Goal: Transaction & Acquisition: Book appointment/travel/reservation

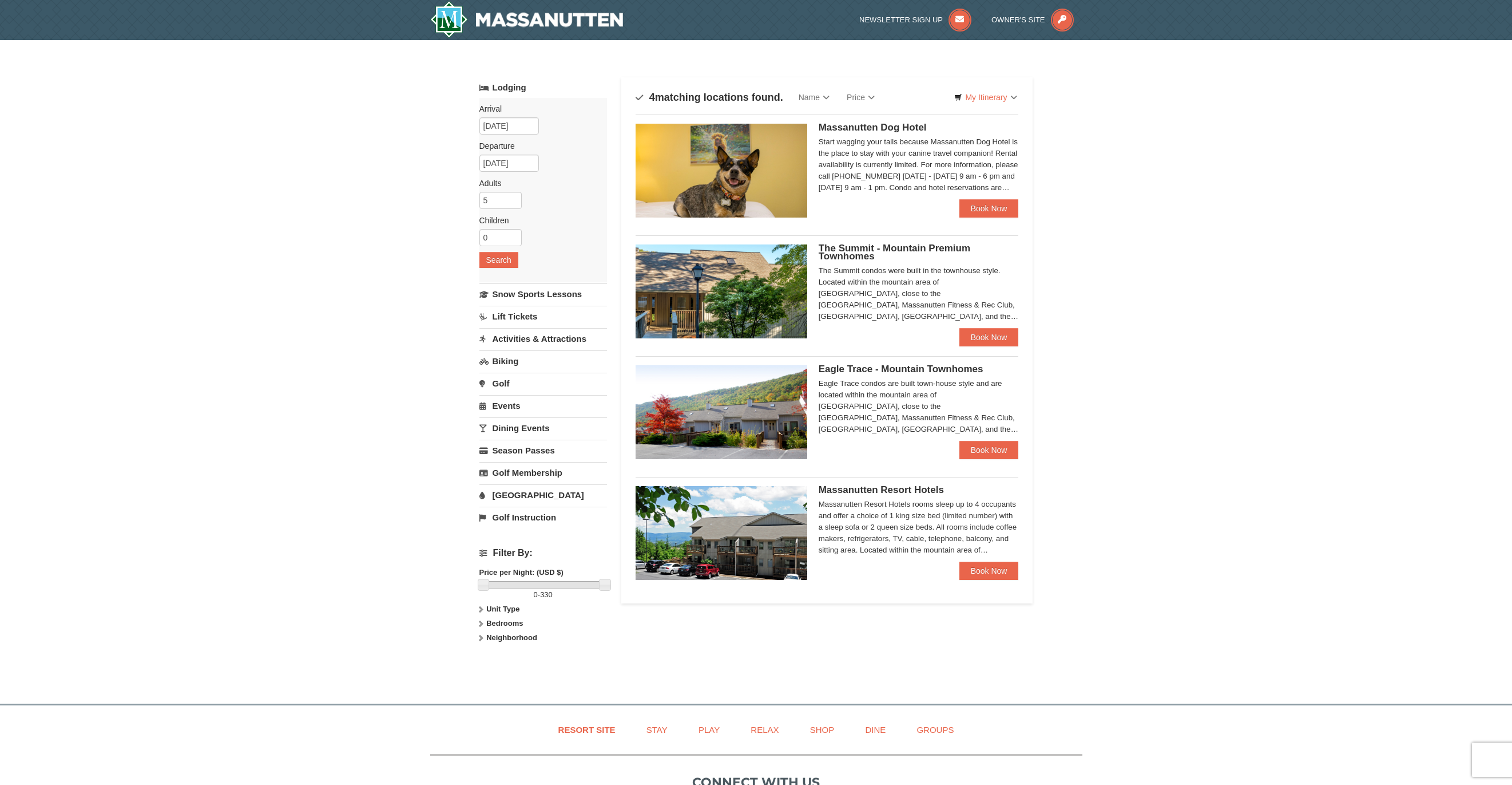
click at [990, 173] on div "Start wagging your tails because Massanutten Dog Hotel is the place to stay wit…" at bounding box center [919, 164] width 201 height 57
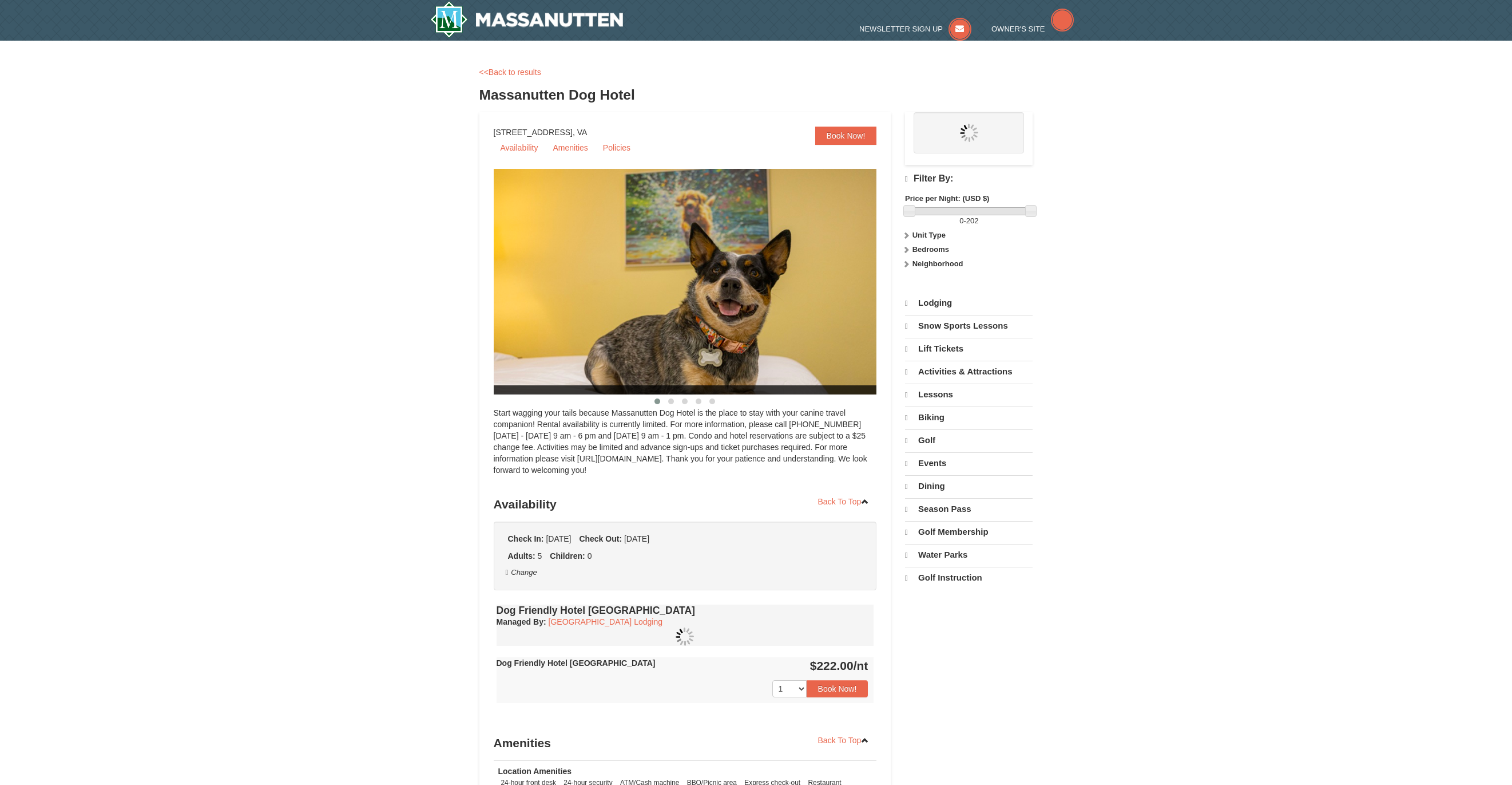
select select "10"
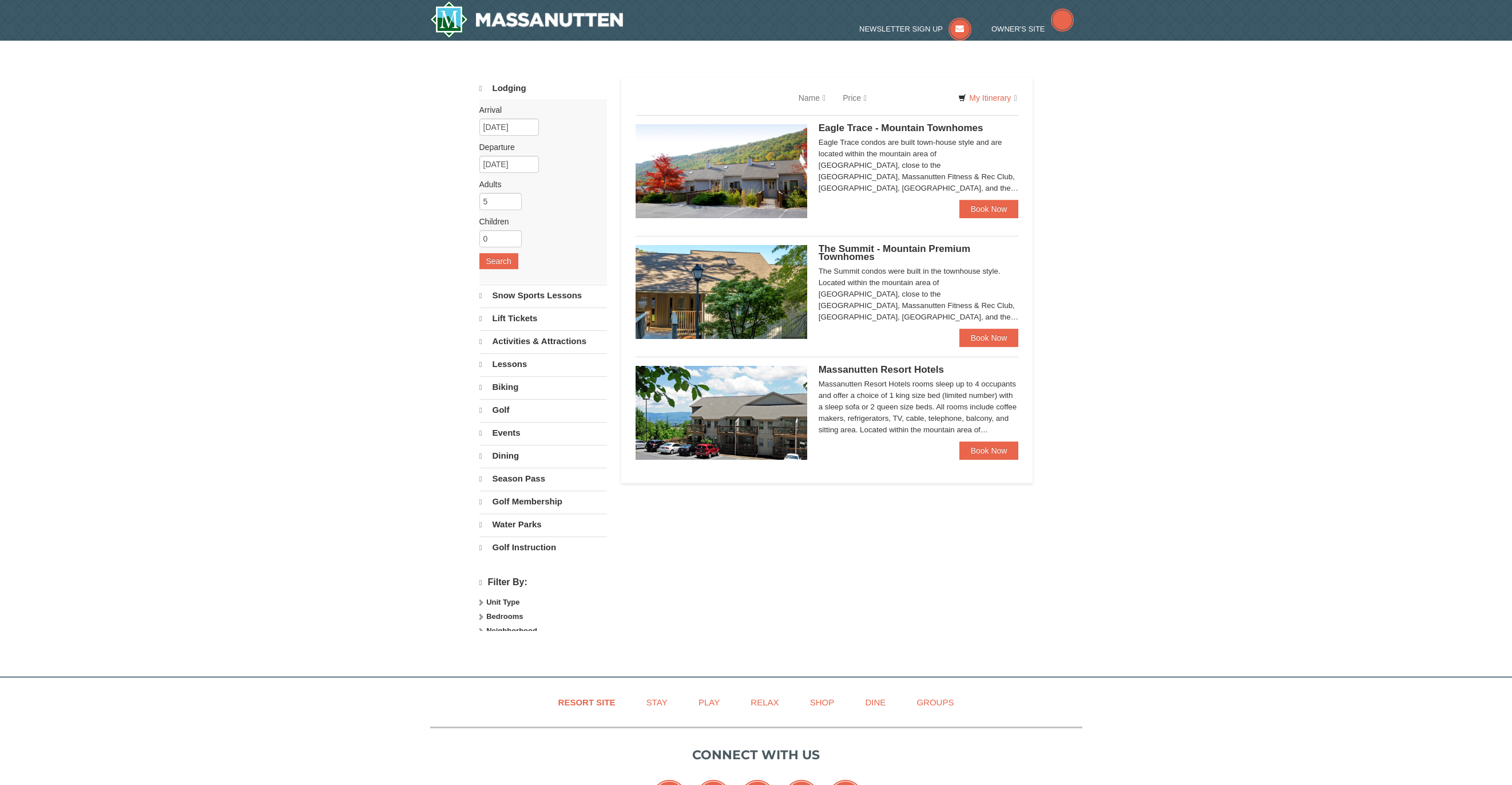
select select "10"
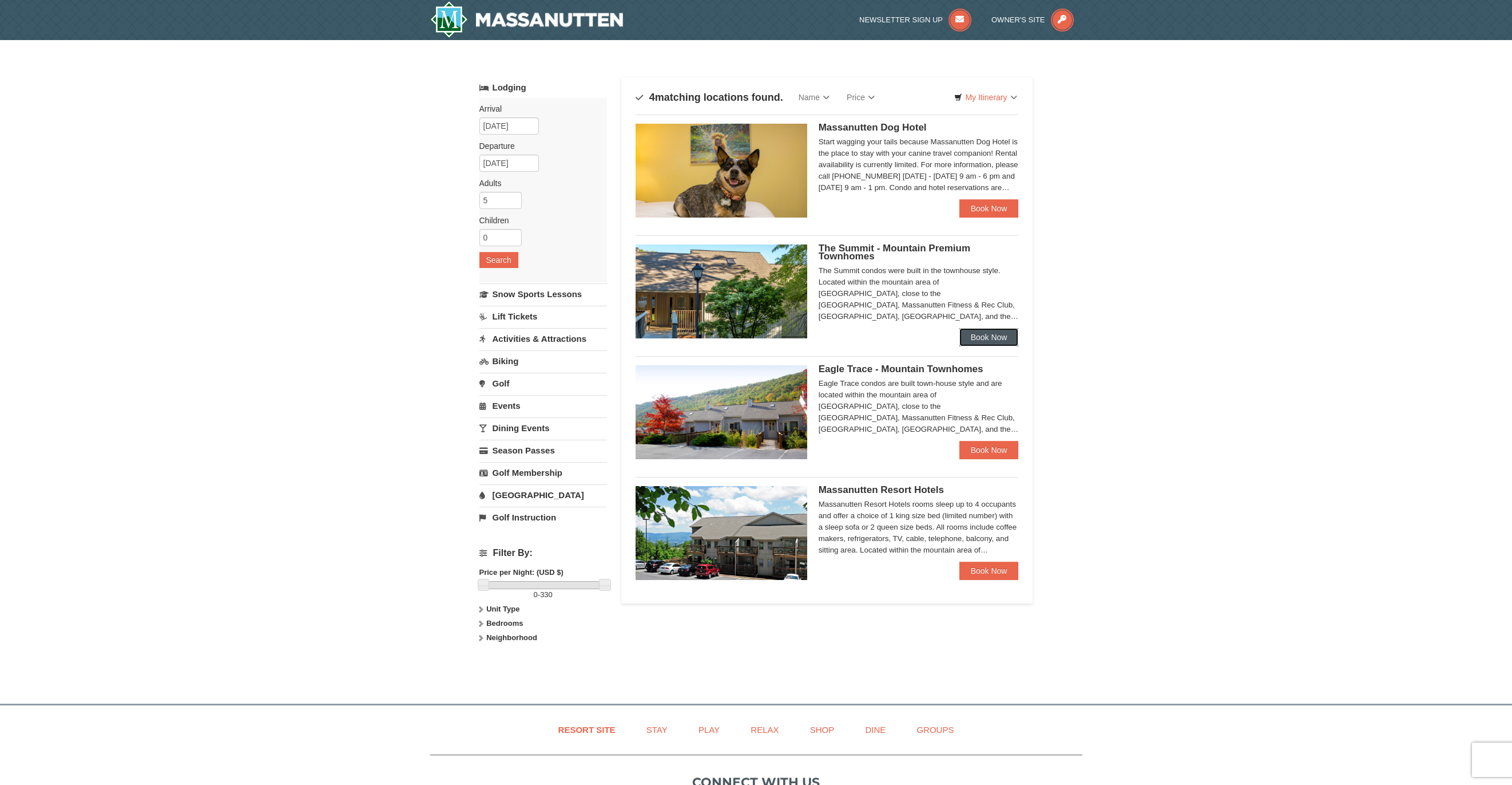
click at [993, 339] on link "Book Now" at bounding box center [989, 337] width 60 height 19
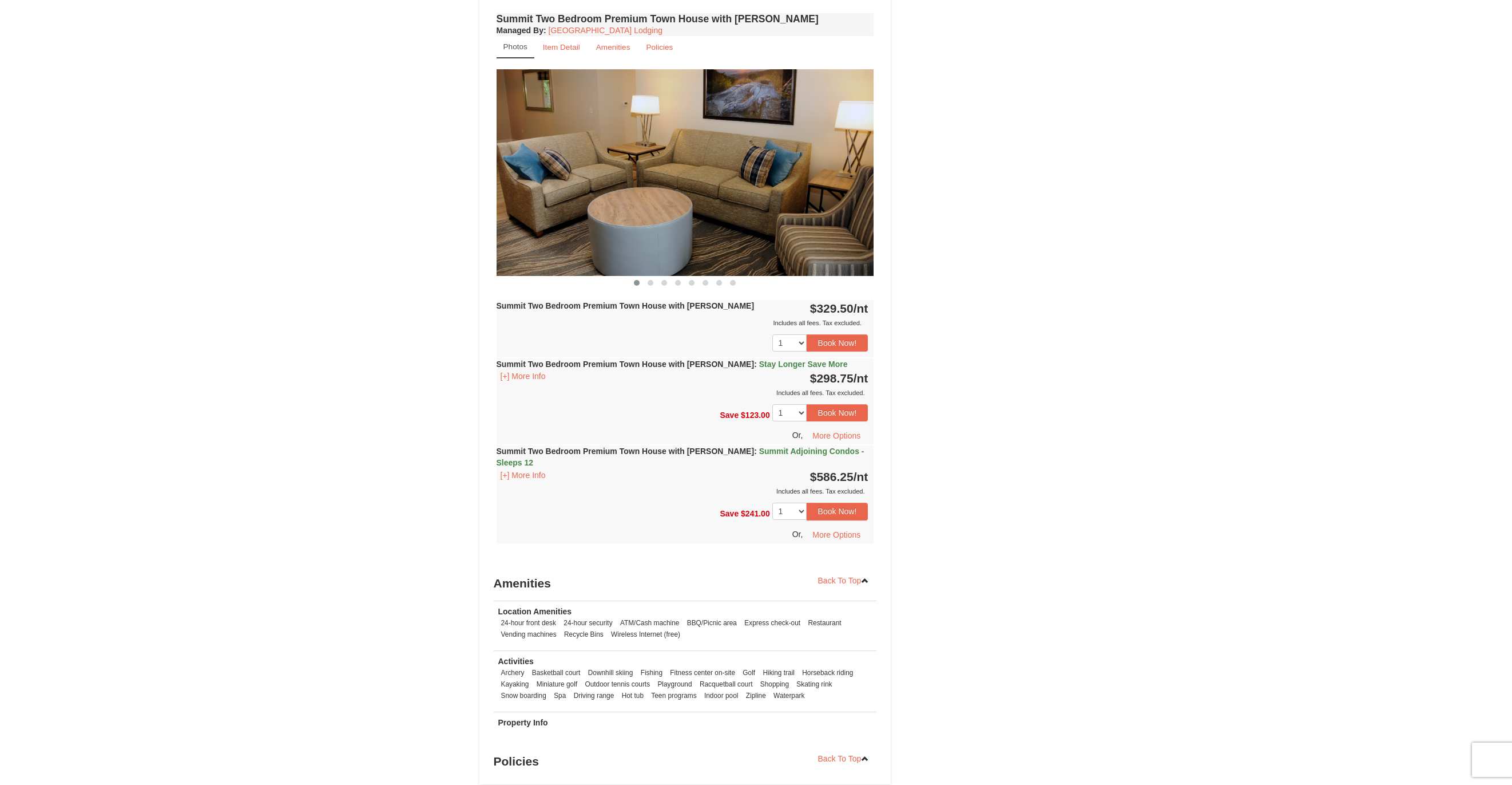
scroll to position [1144, 0]
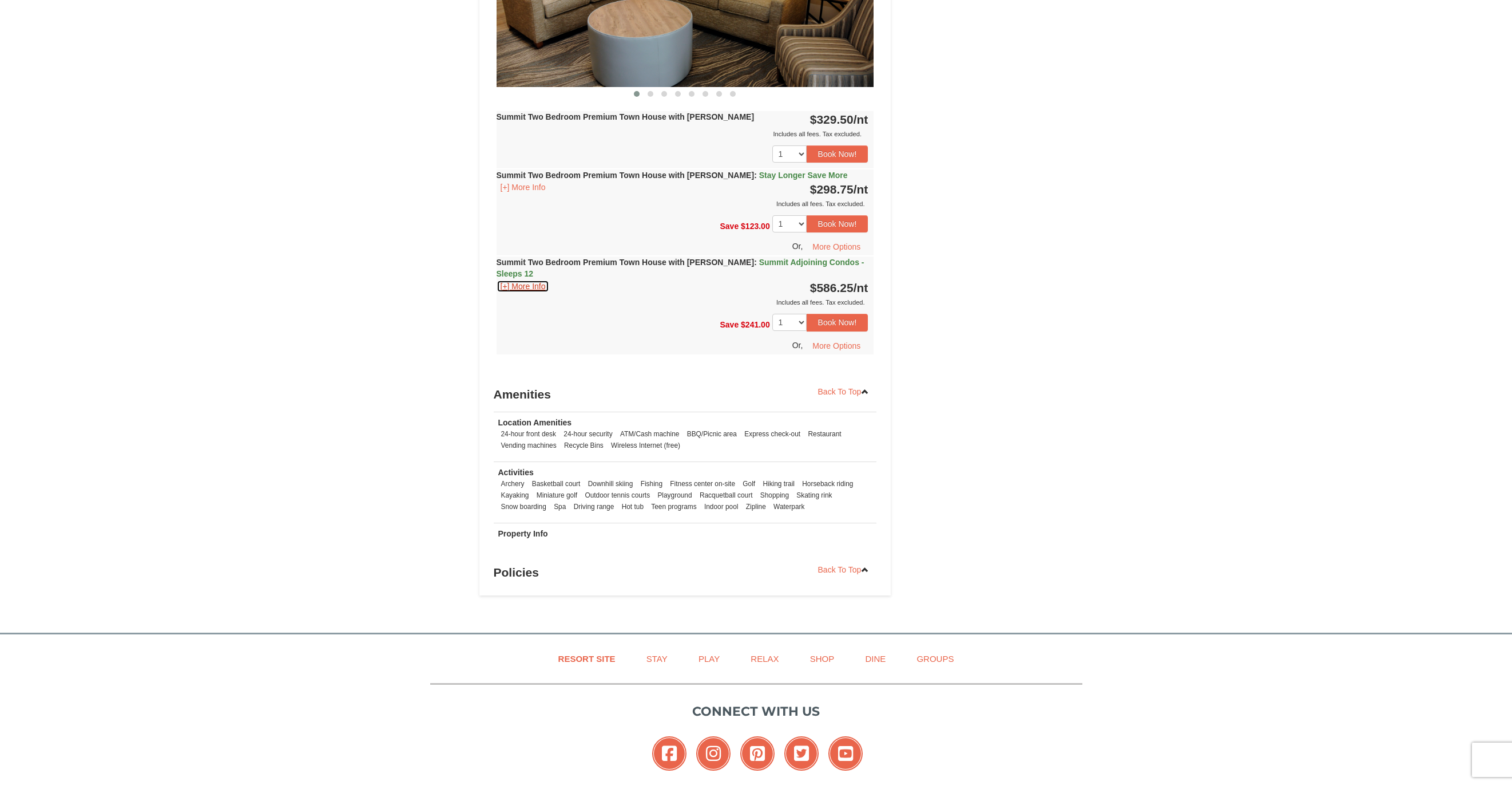
click at [521, 280] on button "[+] More Info" at bounding box center [523, 286] width 53 height 13
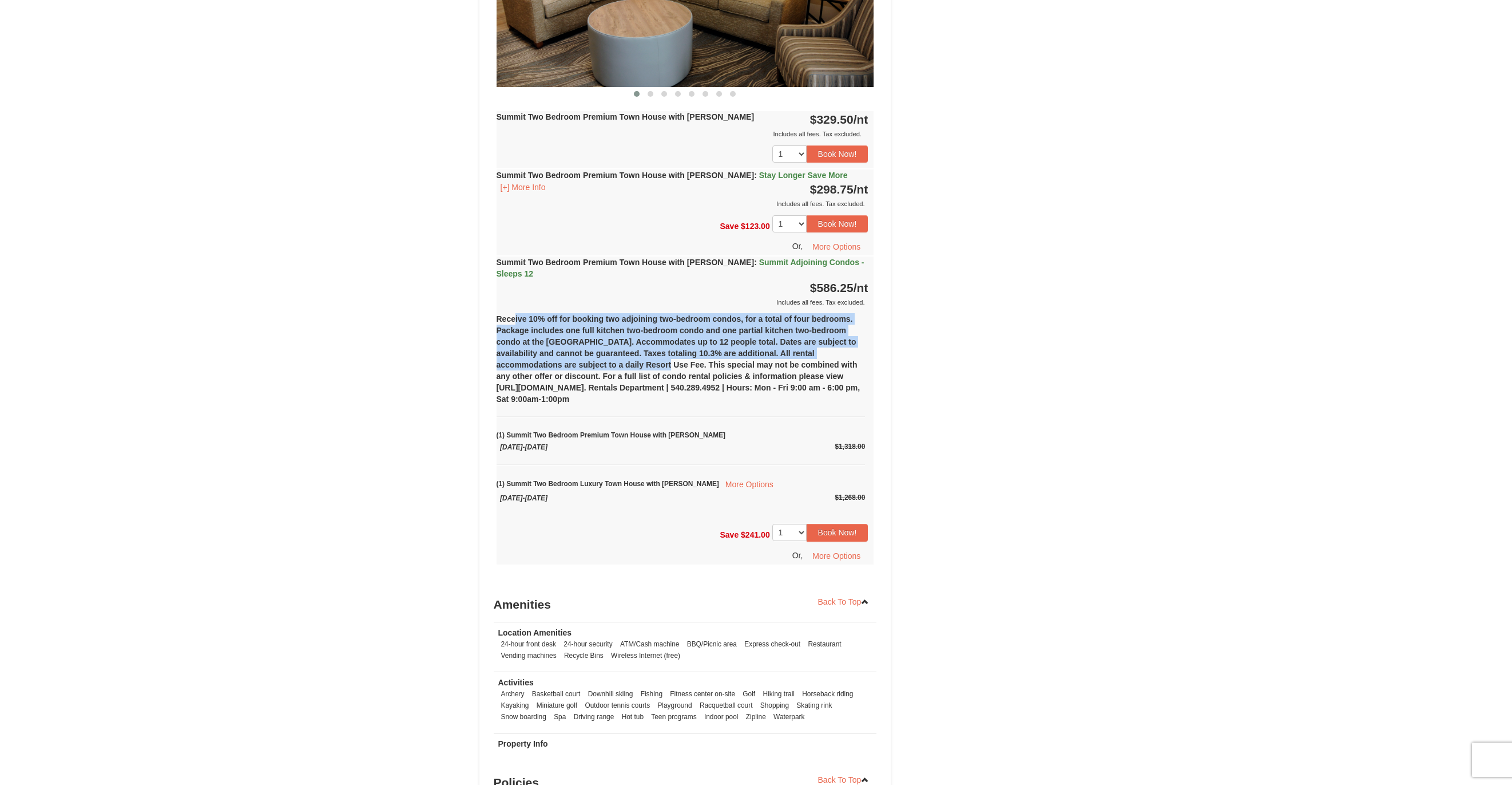
drag, startPoint x: 513, startPoint y: 306, endPoint x: 629, endPoint y: 351, distance: 124.4
click at [629, 351] on div "Receive 10% off for booking two adjoining two-bedroom condos, for a total of fo…" at bounding box center [685, 413] width 378 height 210
click at [632, 352] on div "Receive 10% off for booking two adjoining two-bedroom condos, for a total of fo…" at bounding box center [685, 413] width 378 height 210
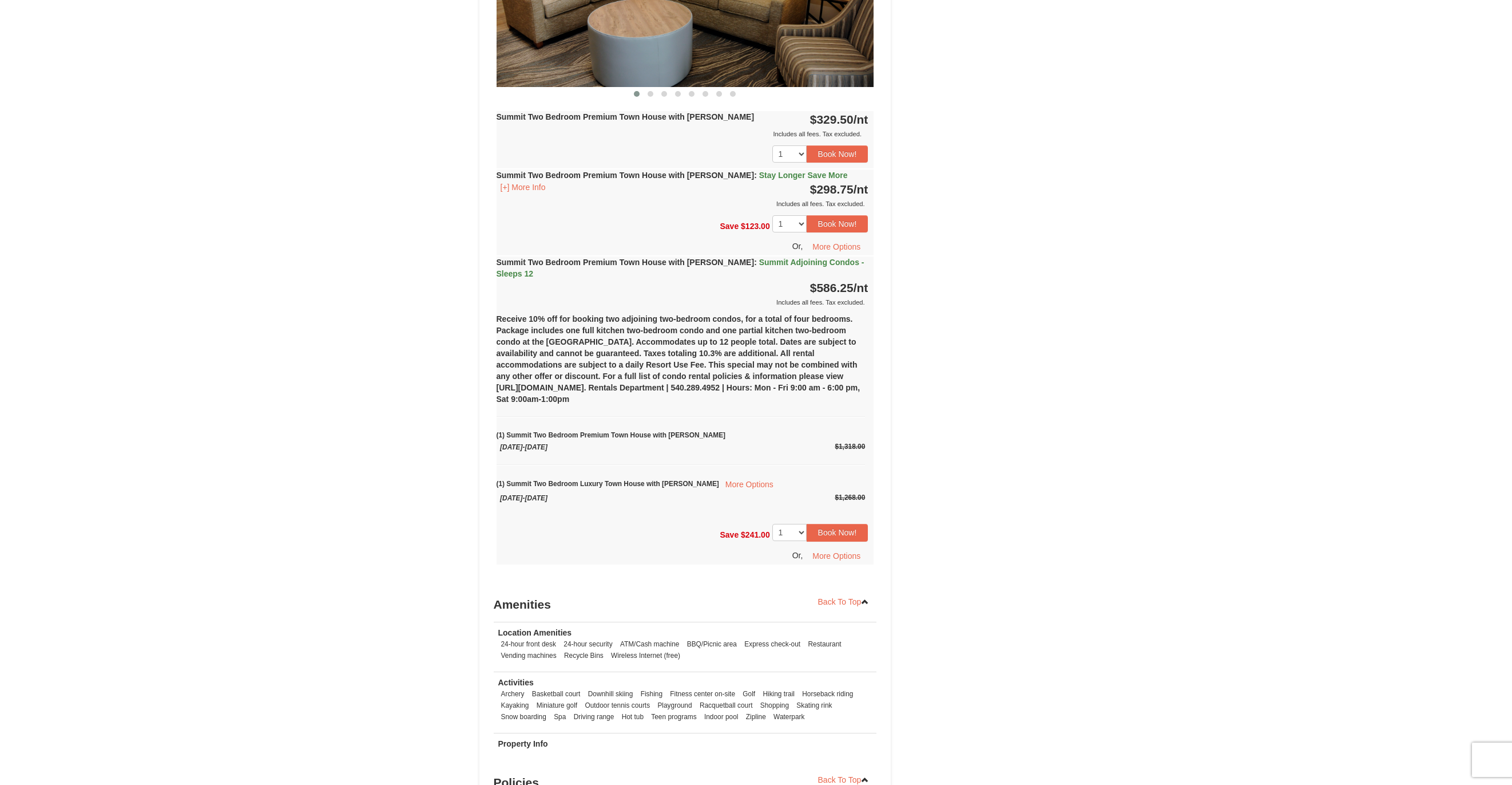
click at [640, 363] on div "Receive 10% off for booking two adjoining two-bedroom condos, for a total of fo…" at bounding box center [685, 413] width 378 height 210
click at [798, 524] on select "1 2 3 4 5 6 7 8 9" at bounding box center [790, 532] width 34 height 17
click at [833, 547] on button "More Options" at bounding box center [836, 555] width 63 height 17
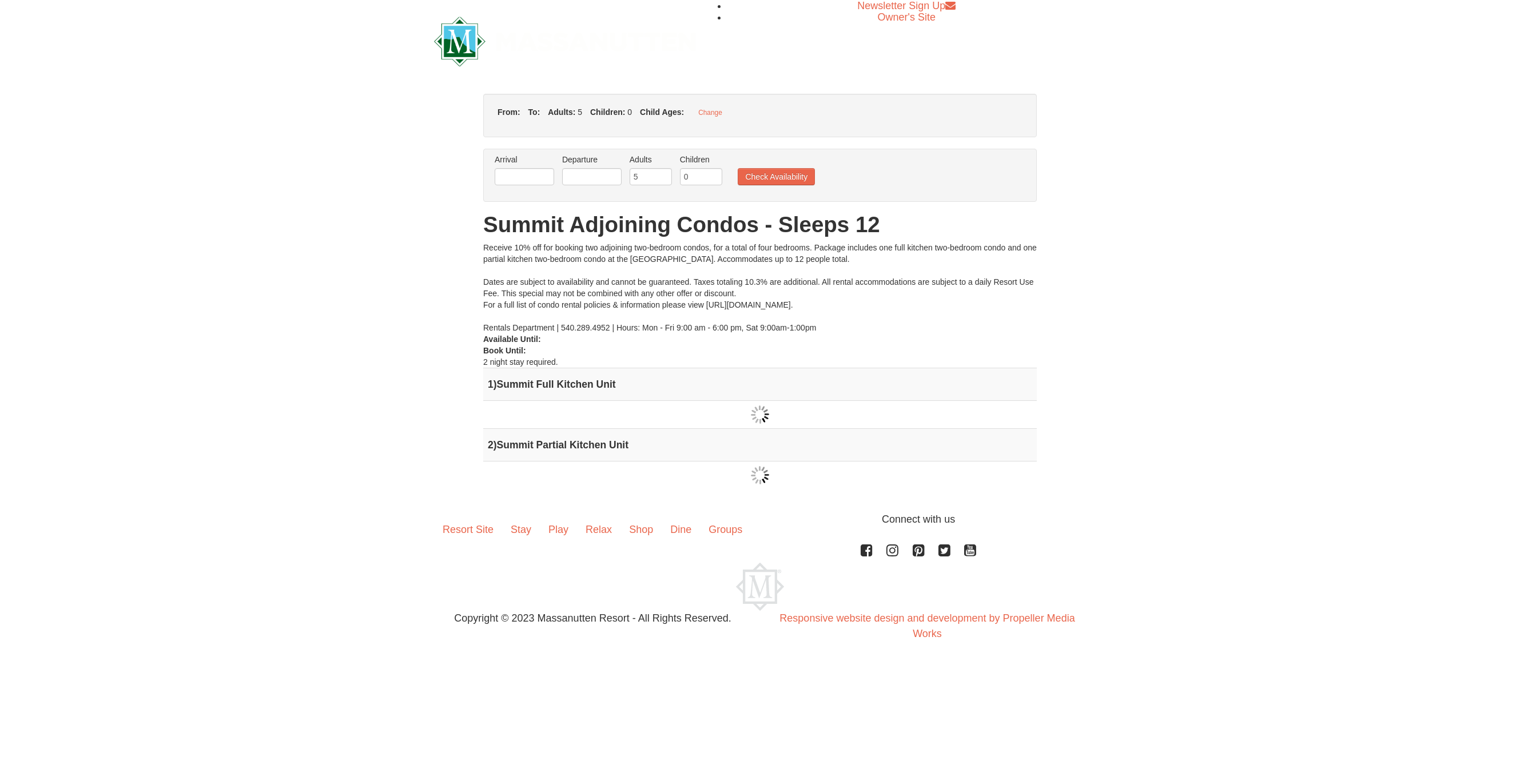
type input "[DATE]"
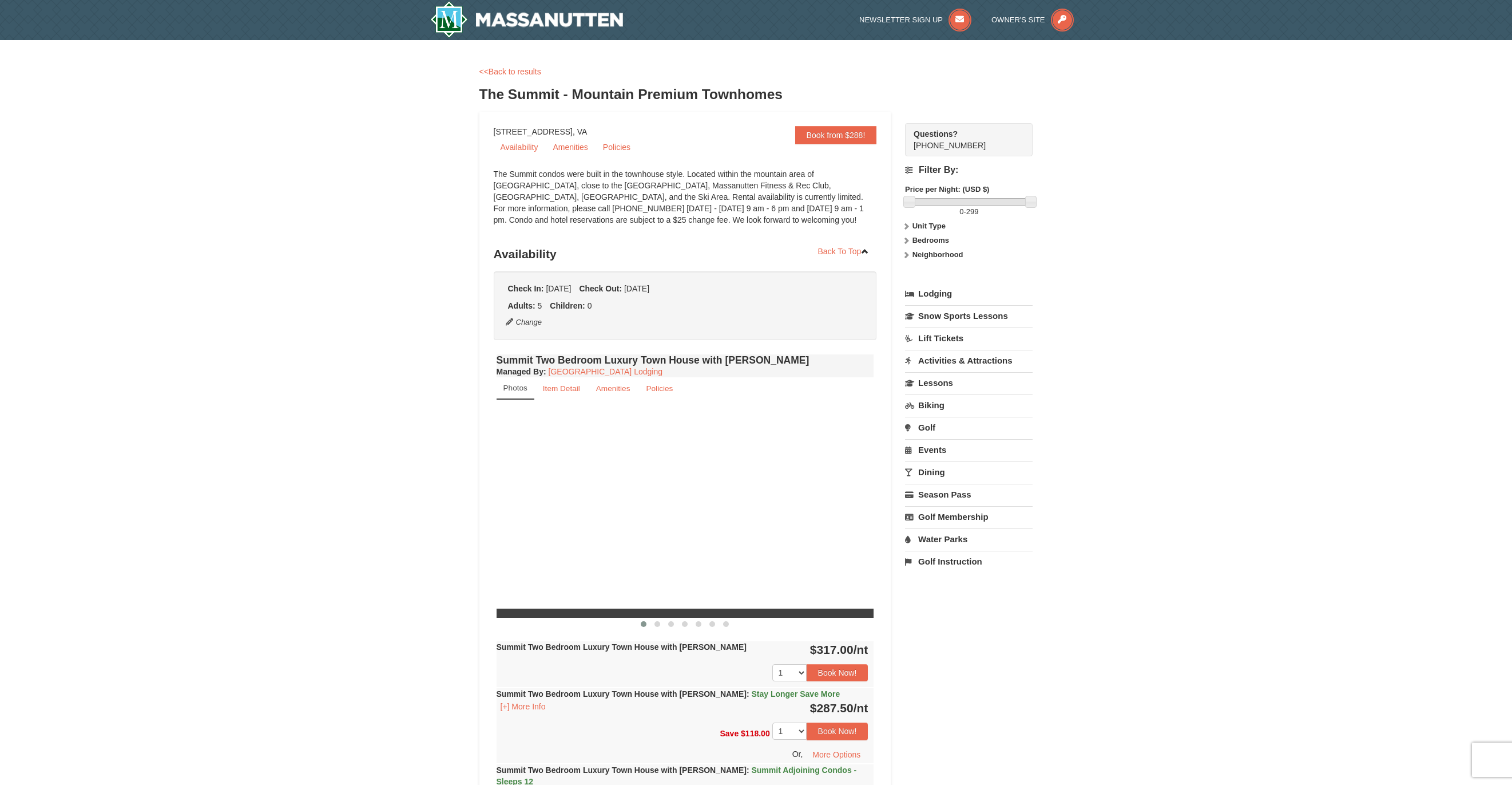
select select "10"
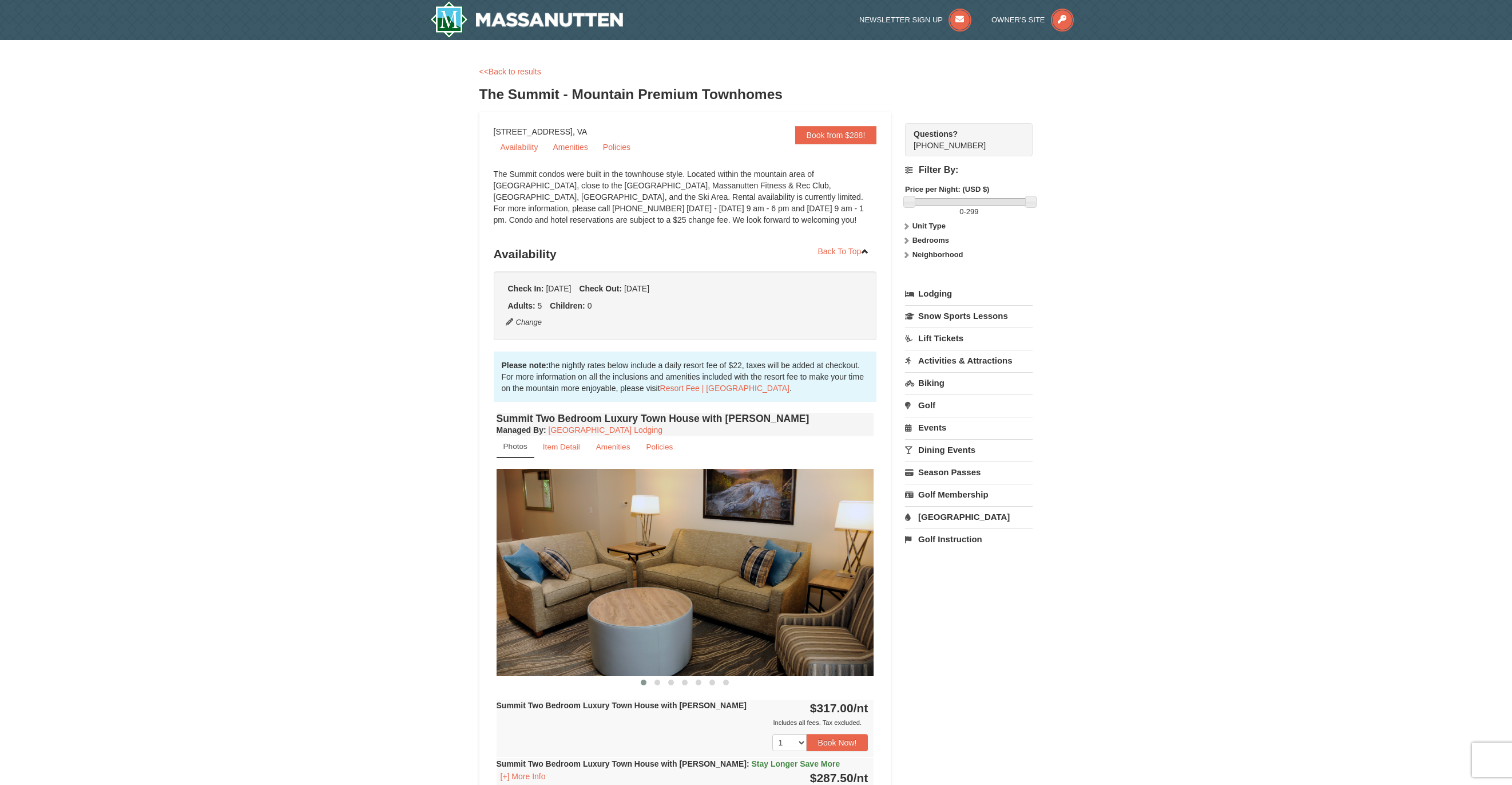
scroll to position [1144, 0]
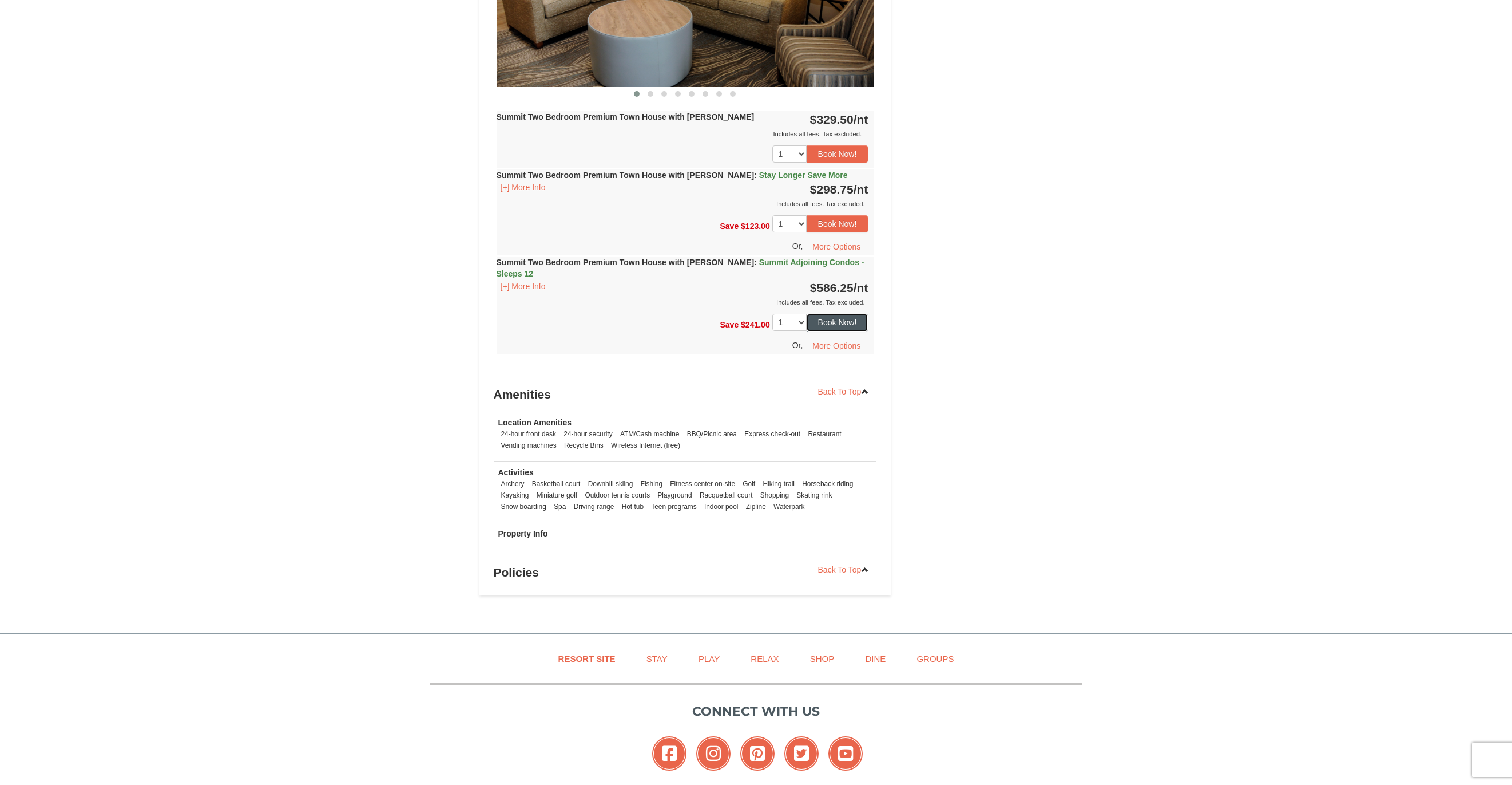
click at [849, 314] on button "Book Now!" at bounding box center [837, 322] width 61 height 17
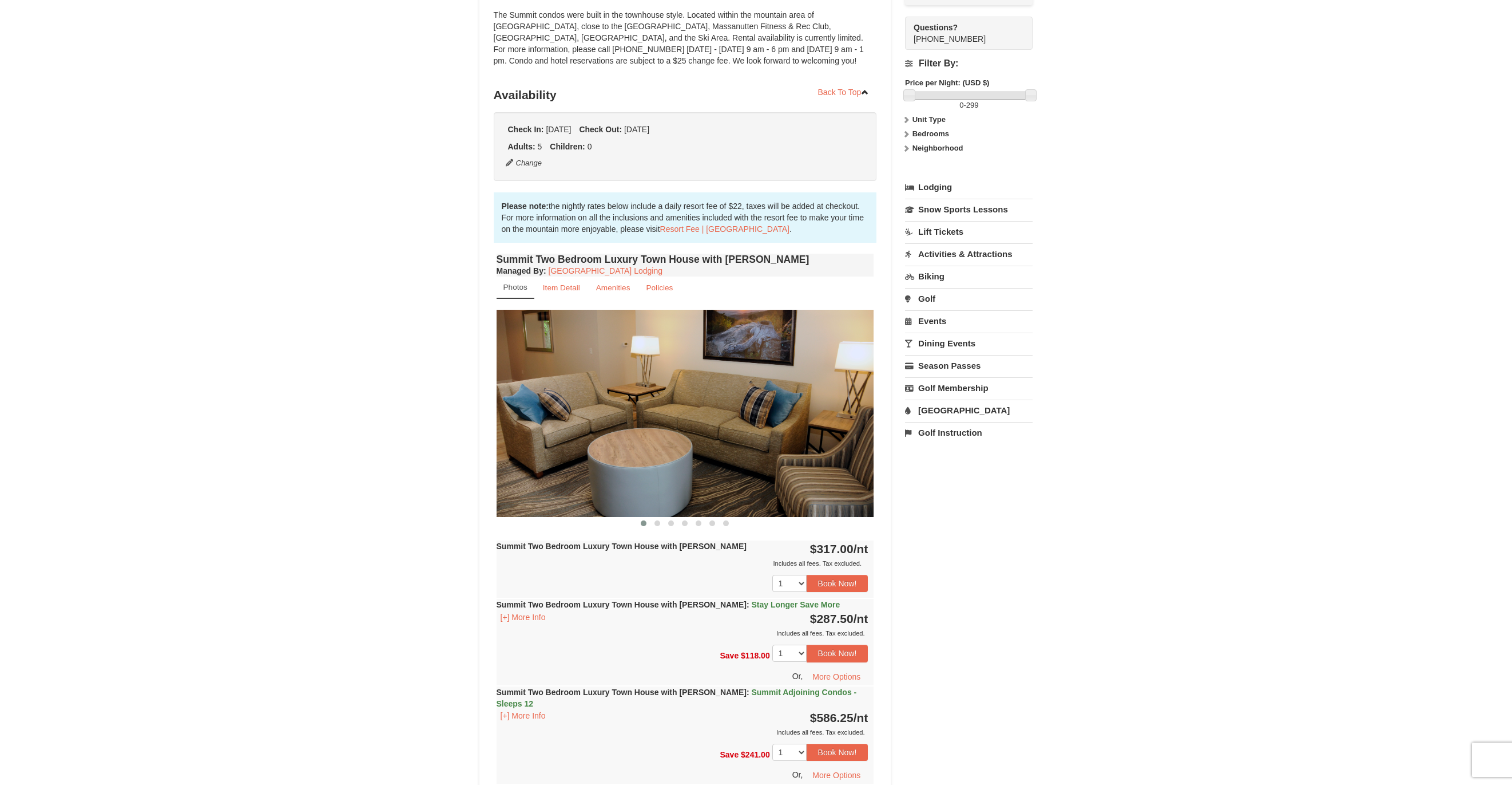
scroll to position [112, 0]
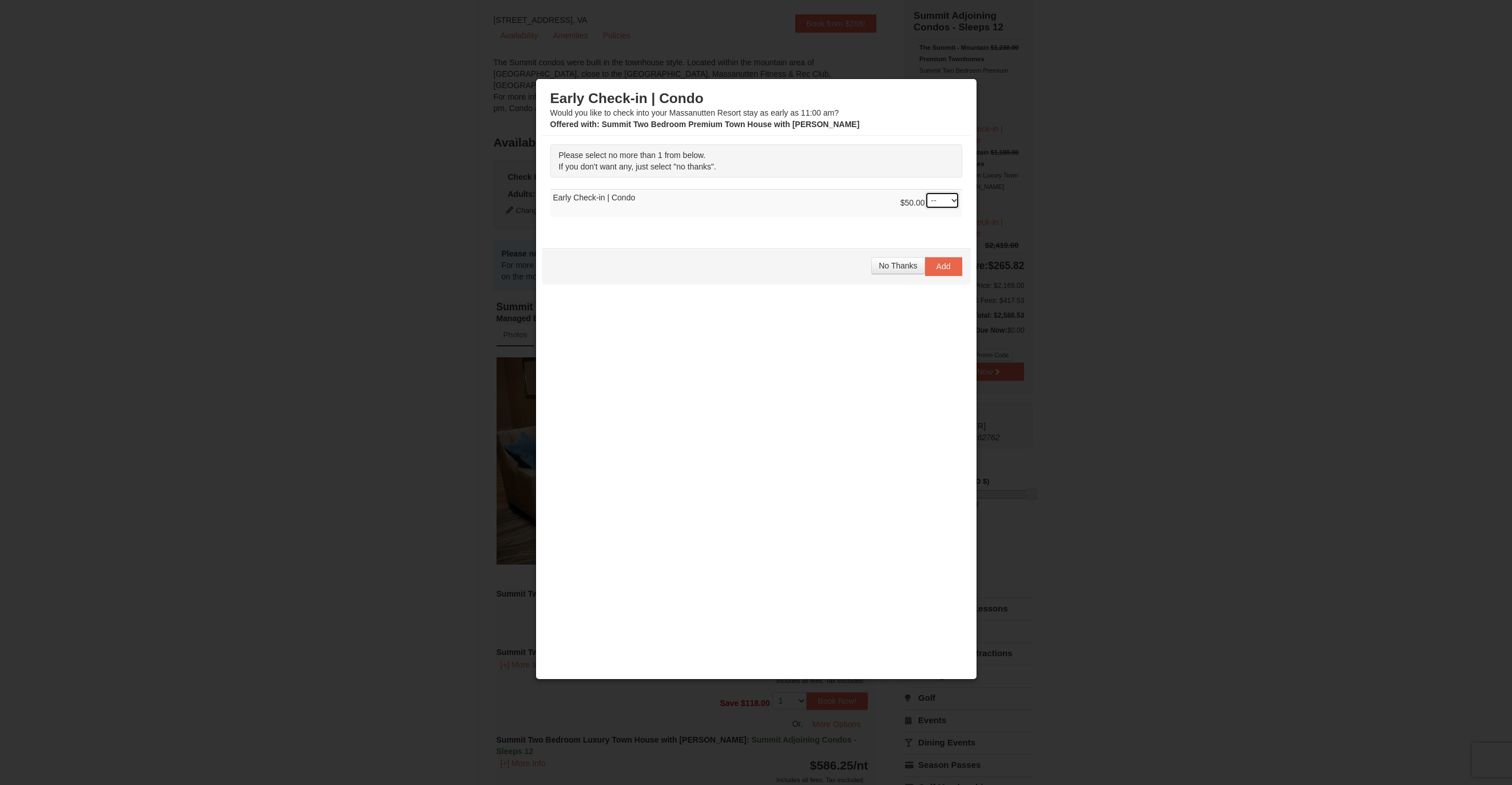
click at [935, 206] on select "-- 01" at bounding box center [942, 200] width 34 height 17
click at [939, 267] on span "Add" at bounding box center [944, 265] width 15 height 9
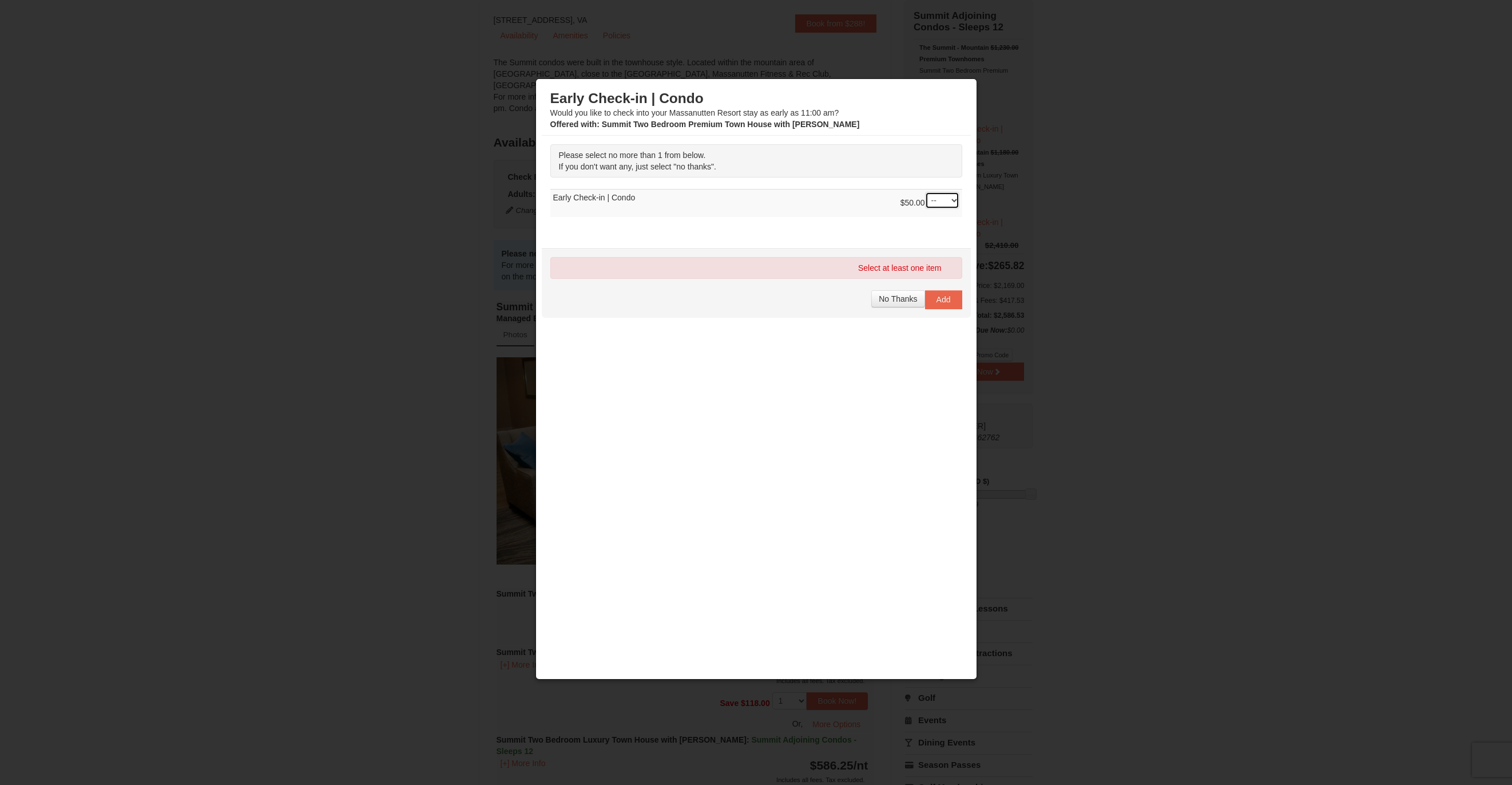
click at [930, 198] on select "-- 01" at bounding box center [942, 200] width 34 height 17
select select "1"
click at [925, 192] on select "-- 01" at bounding box center [942, 200] width 34 height 17
click at [905, 299] on span "No Thanks" at bounding box center [897, 298] width 38 height 9
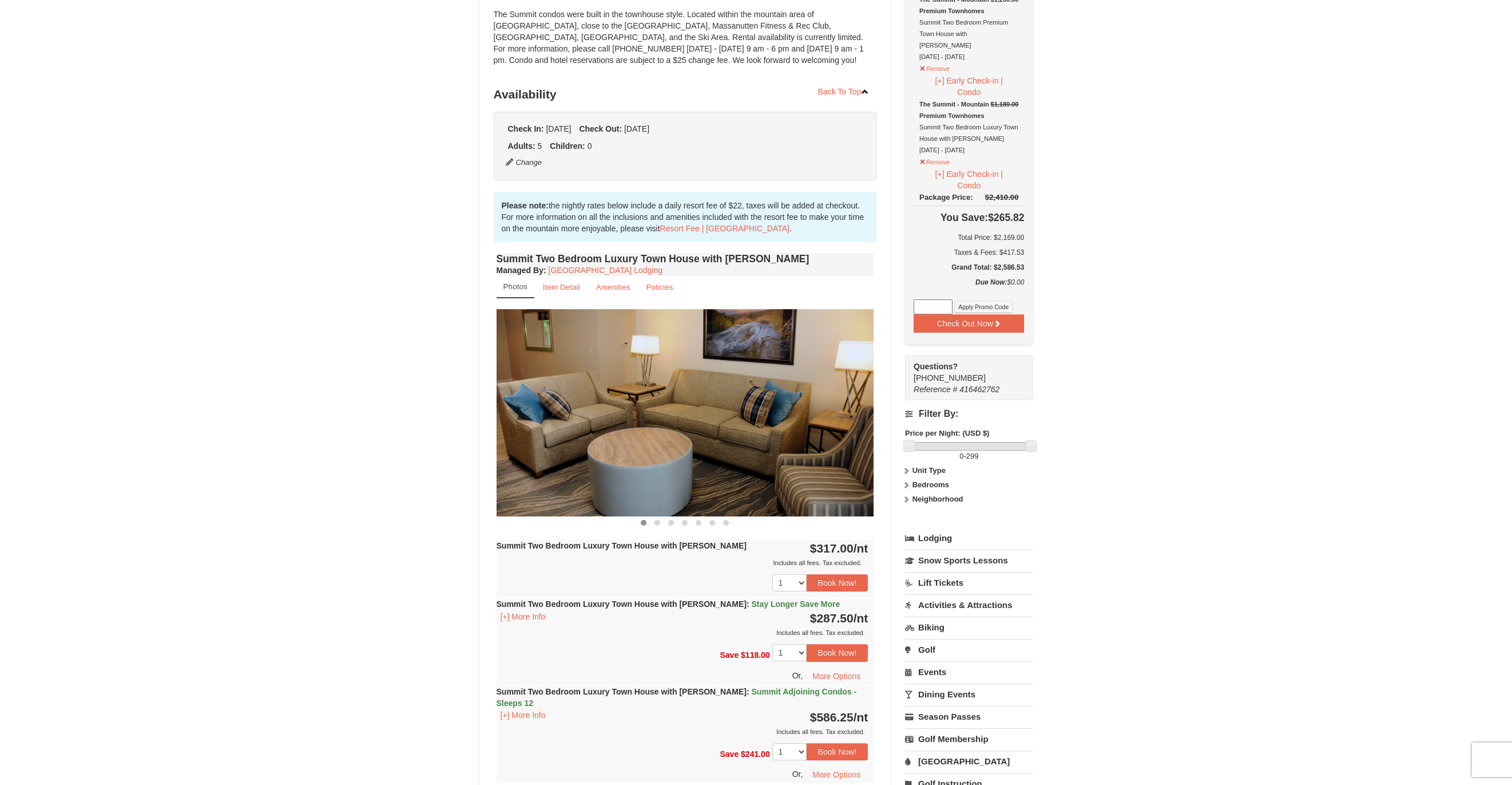
scroll to position [283, 0]
